Goal: Task Accomplishment & Management: Use online tool/utility

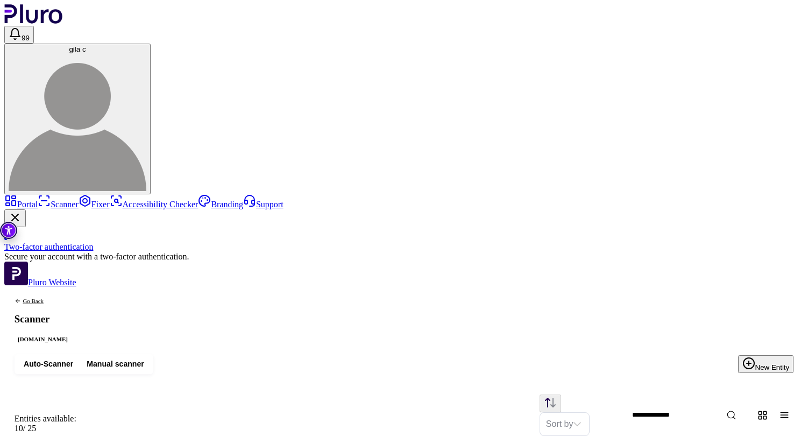
click at [38, 200] on link "Portal" at bounding box center [20, 204] width 33 height 9
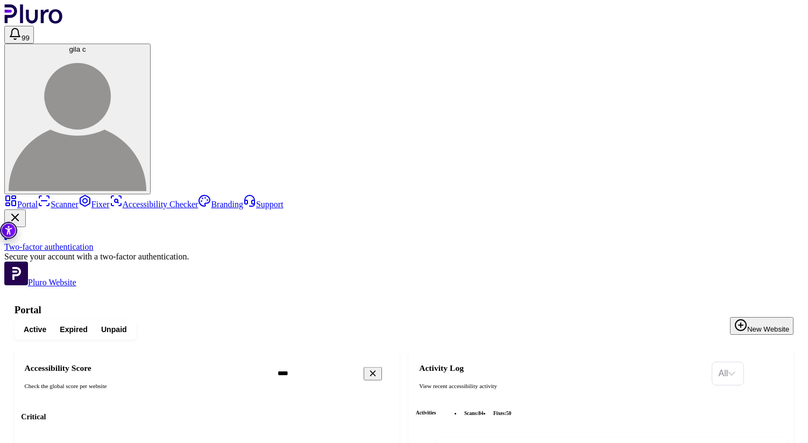
click at [38, 200] on link "Portal" at bounding box center [20, 204] width 33 height 9
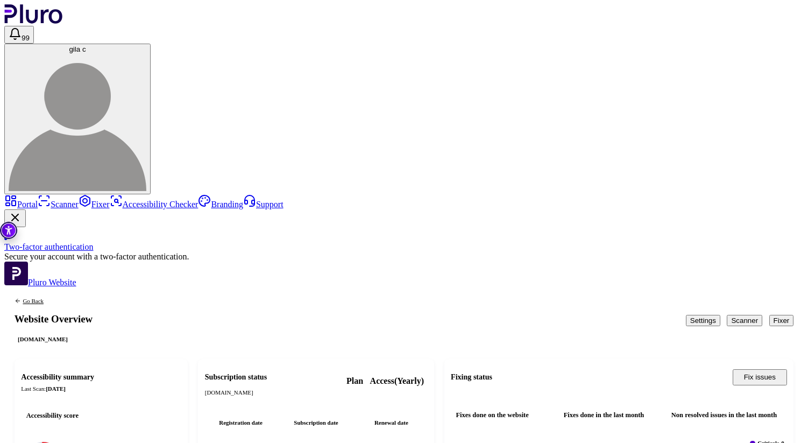
click at [733, 315] on button "Scanner" at bounding box center [745, 320] width 36 height 11
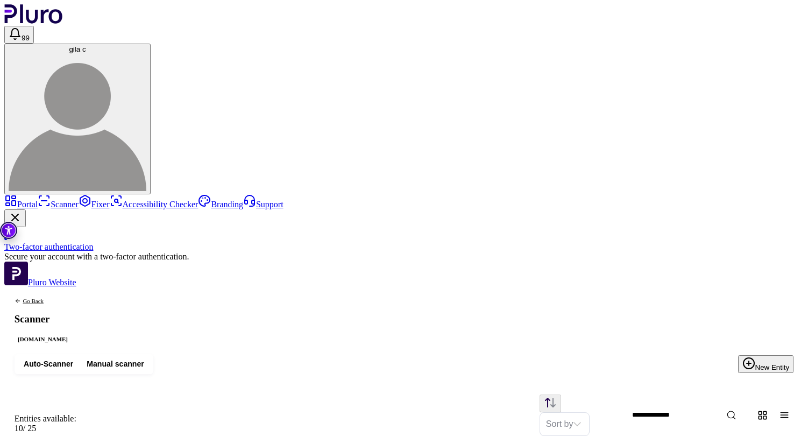
drag, startPoint x: 329, startPoint y: 210, endPoint x: 325, endPoint y: 275, distance: 64.2
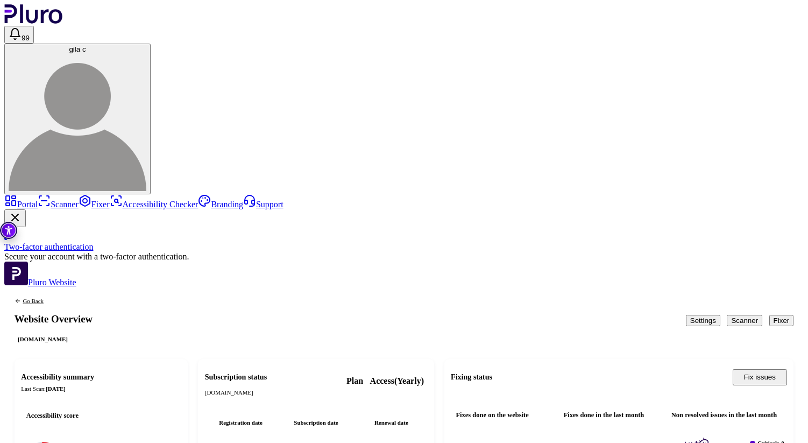
click at [43, 200] on link "Scanner" at bounding box center [58, 204] width 41 height 9
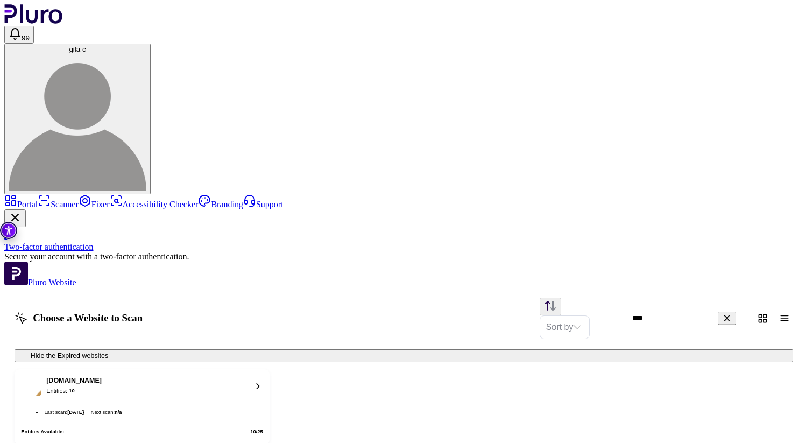
click at [263, 376] on div "[DOMAIN_NAME] Entities: 10" at bounding box center [142, 386] width 242 height 20
